Goal: Task Accomplishment & Management: Use online tool/utility

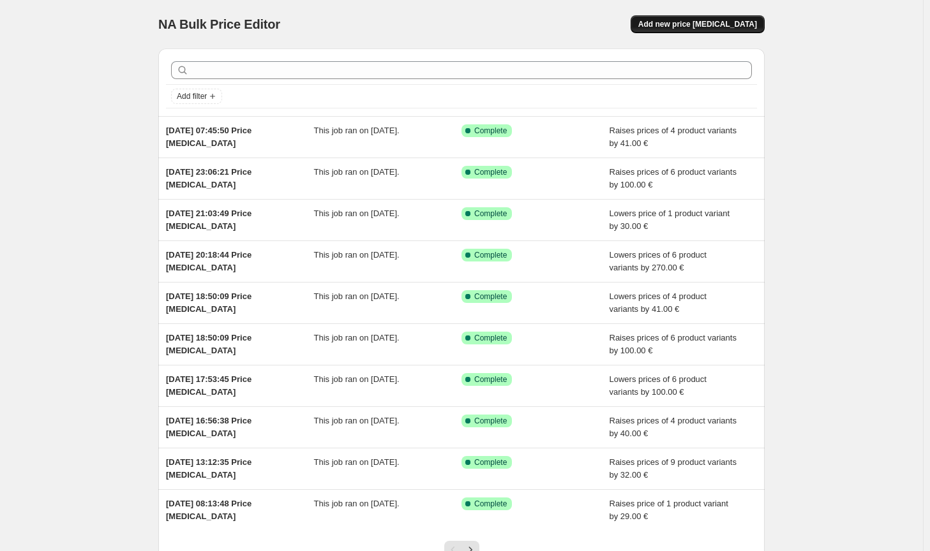
click at [717, 27] on span "Add new price [MEDICAL_DATA]" at bounding box center [697, 24] width 119 height 10
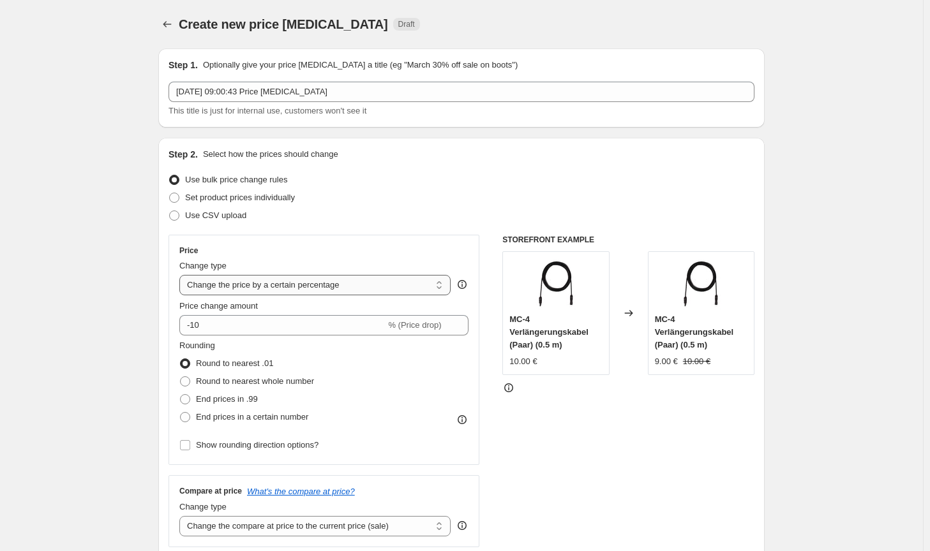
click at [316, 285] on select "Change the price to a certain amount Change the price by a certain amount Chang…" at bounding box center [314, 285] width 271 height 20
select select "by"
click at [182, 275] on select "Change the price to a certain amount Change the price by a certain amount Chang…" at bounding box center [314, 285] width 271 height 20
type input "-10.00"
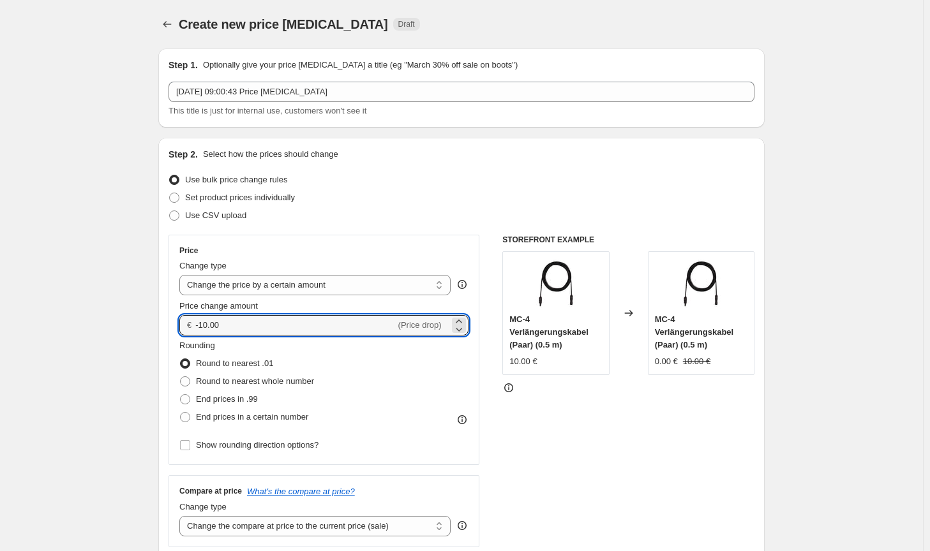
drag, startPoint x: 239, startPoint y: 327, endPoint x: 186, endPoint y: 324, distance: 52.4
click at [186, 324] on div "€ -10.00 (Price drop)" at bounding box center [323, 325] width 289 height 20
click at [232, 380] on span "Round to nearest whole number" at bounding box center [255, 381] width 118 height 10
click at [181, 377] on input "Round to nearest whole number" at bounding box center [180, 376] width 1 height 1
radio input "true"
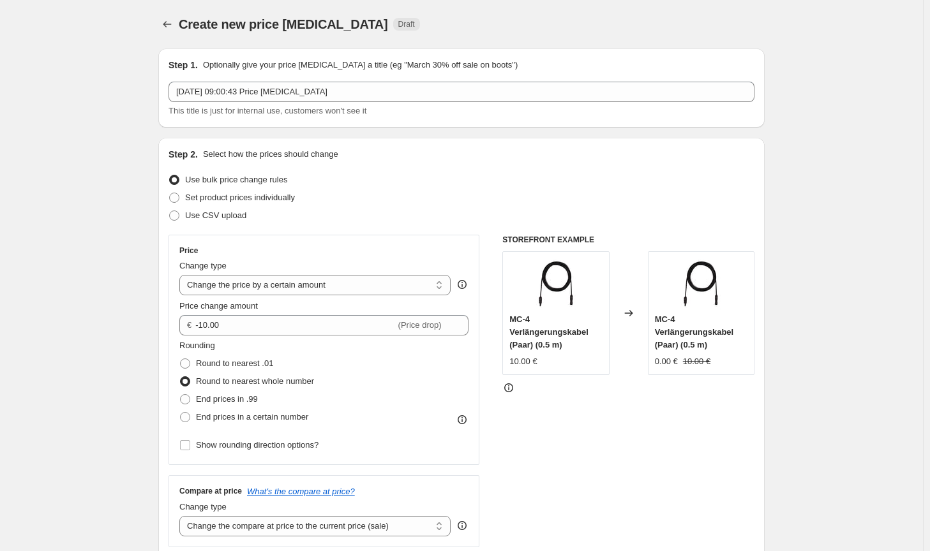
click at [646, 471] on div "STOREFRONT EXAMPLE MC-4 Verlängerungskabel (Paar) (0.5 m) 10.00 € Changed to MC…" at bounding box center [628, 391] width 252 height 313
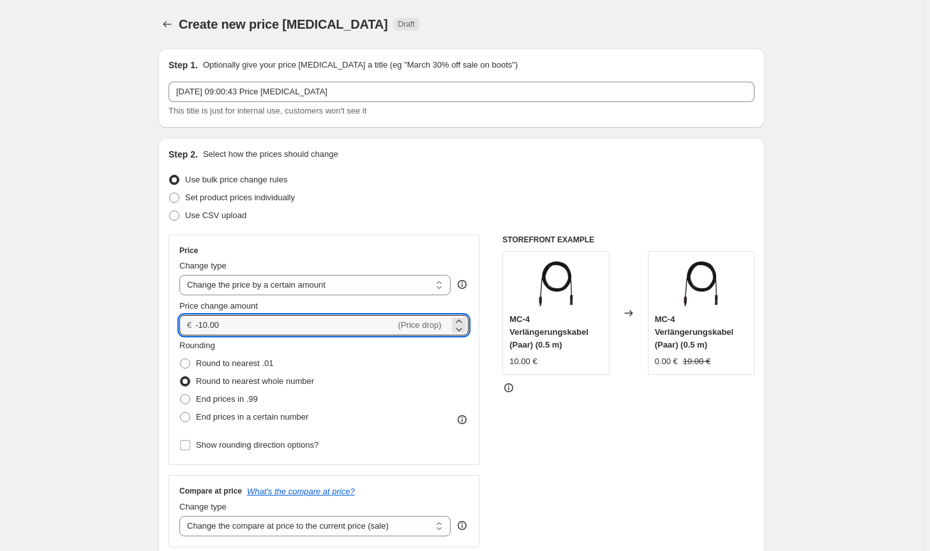
drag, startPoint x: 205, startPoint y: 327, endPoint x: 170, endPoint y: 323, distance: 35.9
click at [170, 323] on div "Step 2. Select how the prices should change Use bulk price change rules Set pro…" at bounding box center [461, 362] width 606 height 448
type input "200.00"
click at [625, 480] on div "STOREFRONT EXAMPLE MC-4 Verlängerungskabel (Paar) (0.5 m) 10.00 € Changed to MC…" at bounding box center [628, 391] width 252 height 313
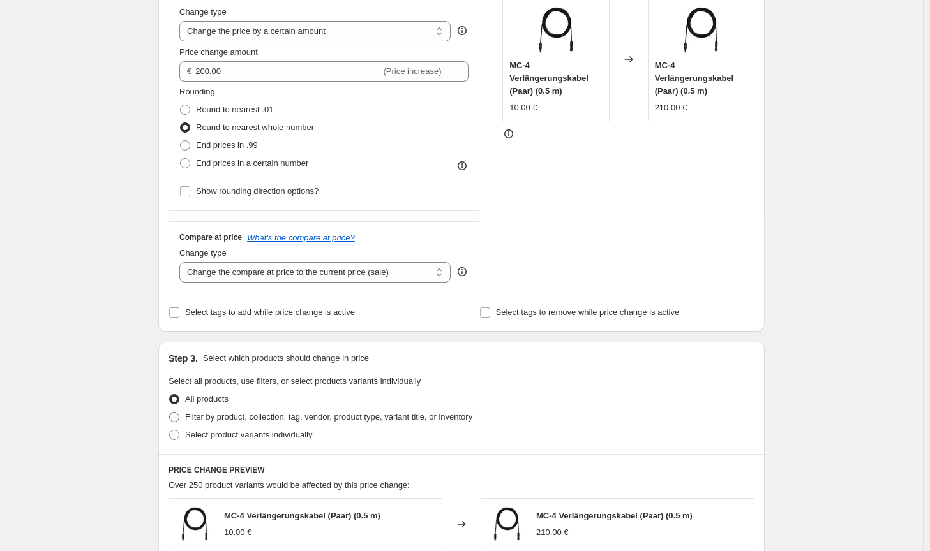
scroll to position [255, 0]
click at [387, 270] on select "Change the compare at price to the current price (sale) Change the compare at p…" at bounding box center [314, 271] width 271 height 20
select select "no_change"
click at [182, 261] on select "Change the compare at price to the current price (sale) Change the compare at p…" at bounding box center [314, 271] width 271 height 20
click at [422, 420] on span "Filter by product, collection, tag, vendor, product type, variant title, or inv…" at bounding box center [328, 416] width 287 height 10
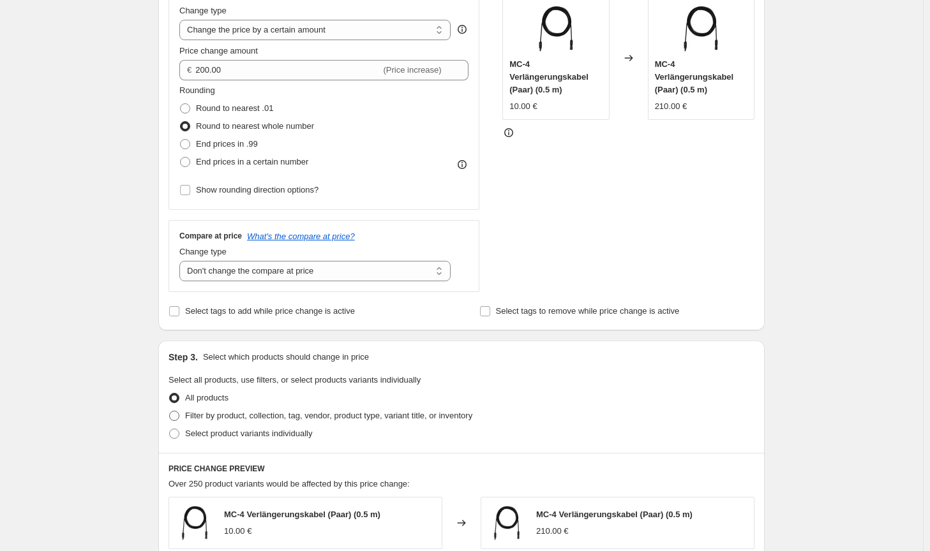
click at [170, 412] on input "Filter by product, collection, tag, vendor, product type, variant title, or inv…" at bounding box center [169, 411] width 1 height 1
radio input "true"
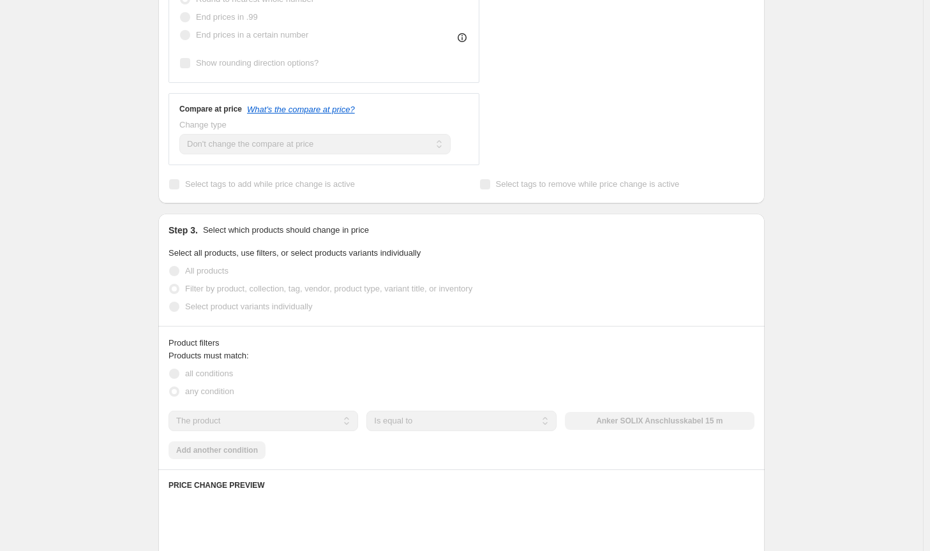
scroll to position [447, 0]
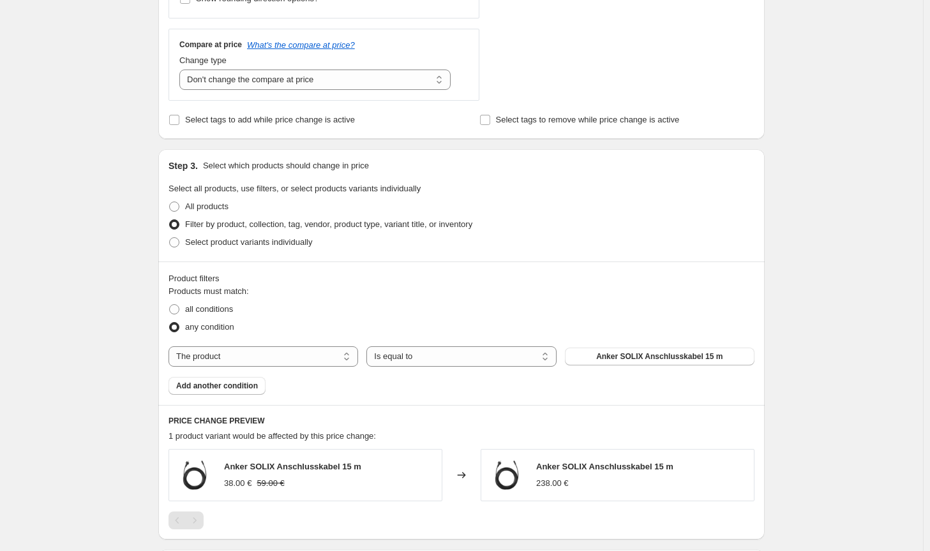
click at [632, 369] on div "Products must match: all conditions any condition The product The product's col…" at bounding box center [461, 340] width 586 height 110
click at [634, 359] on span "Anker SOLIX Anschlusskabel 15 m" at bounding box center [659, 357] width 126 height 10
